Goal: Information Seeking & Learning: Learn about a topic

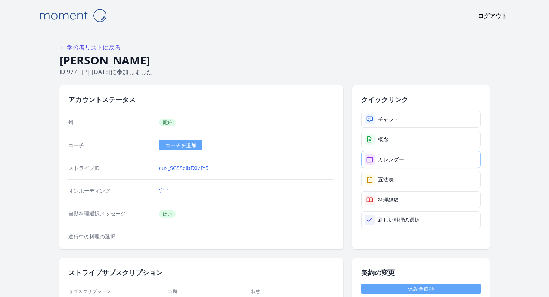
click at [387, 156] on font "カレンダー" at bounding box center [391, 159] width 26 height 7
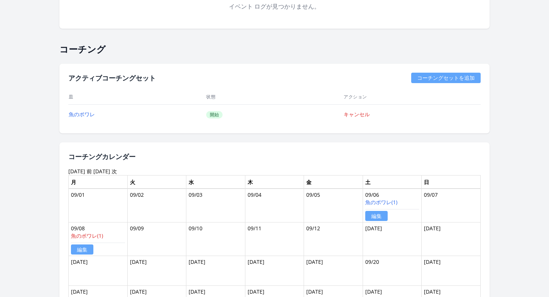
scroll to position [449, 0]
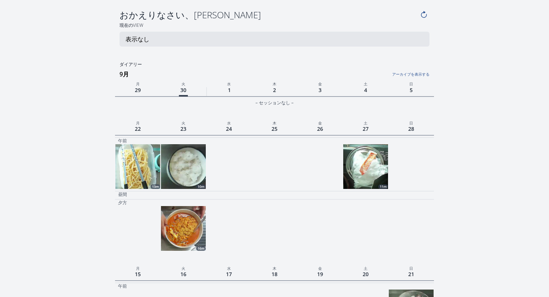
click at [364, 172] on img at bounding box center [365, 166] width 45 height 45
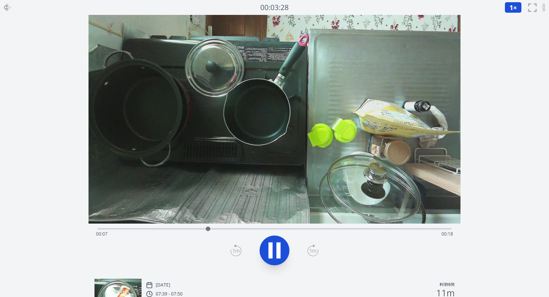
click at [276, 258] on icon at bounding box center [274, 250] width 21 height 21
